Goal: Task Accomplishment & Management: Manage account settings

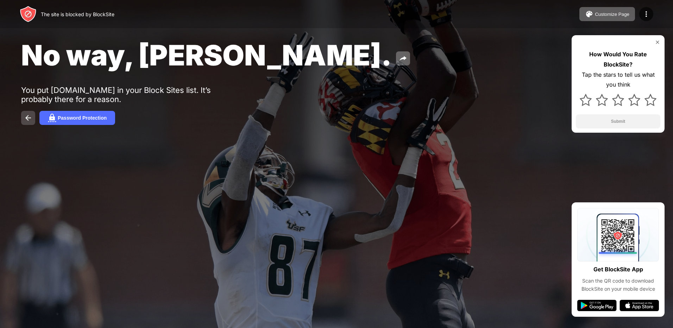
click at [29, 113] on button at bounding box center [28, 118] width 14 height 14
click at [657, 40] on img at bounding box center [658, 42] width 6 height 6
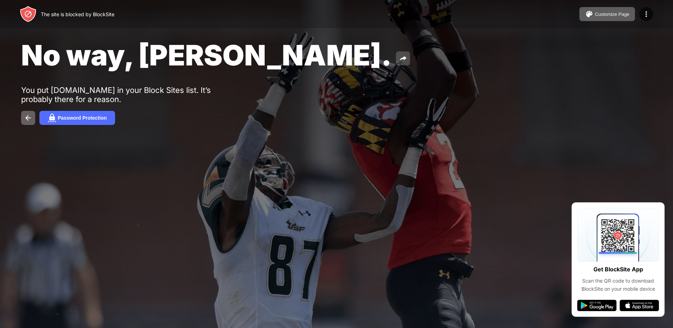
click at [399, 55] on img at bounding box center [403, 58] width 8 height 8
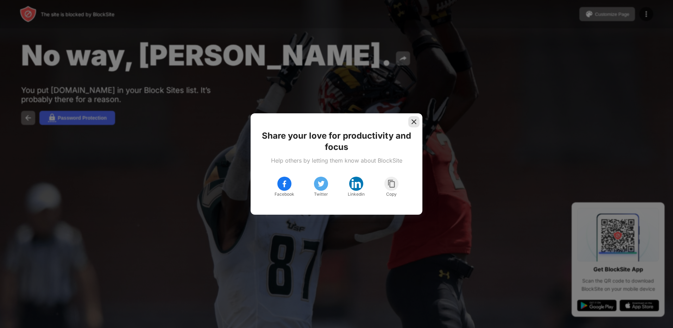
click at [413, 120] on img at bounding box center [414, 121] width 7 height 7
